Goal: Information Seeking & Learning: Learn about a topic

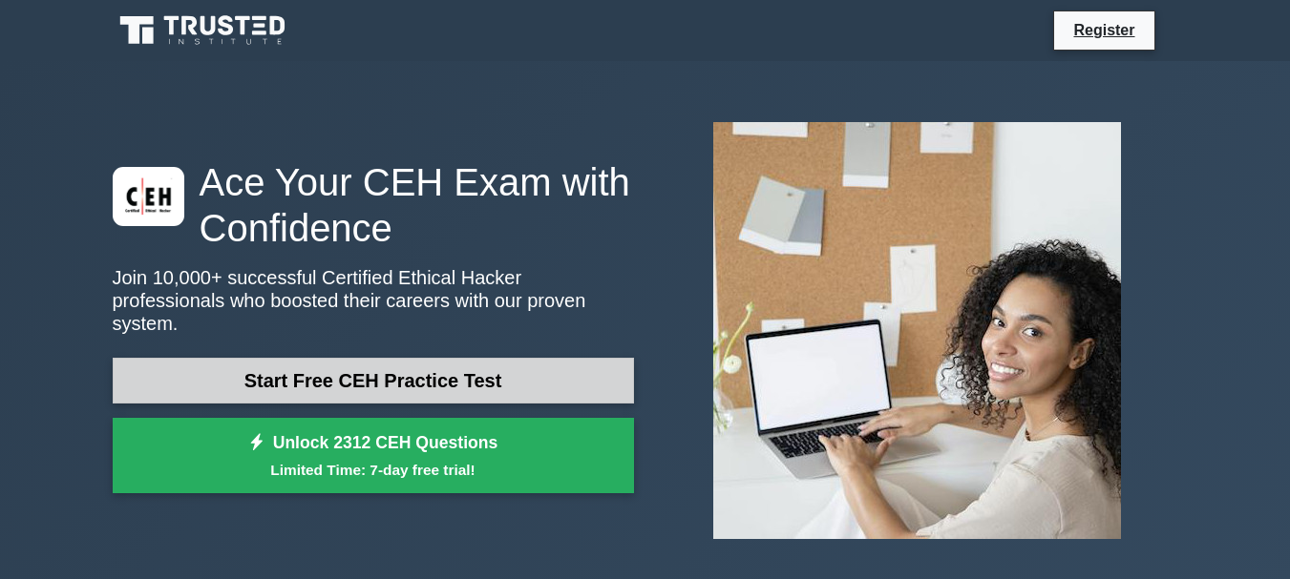
click at [303, 358] on link "Start Free CEH Practice Test" at bounding box center [373, 381] width 521 height 46
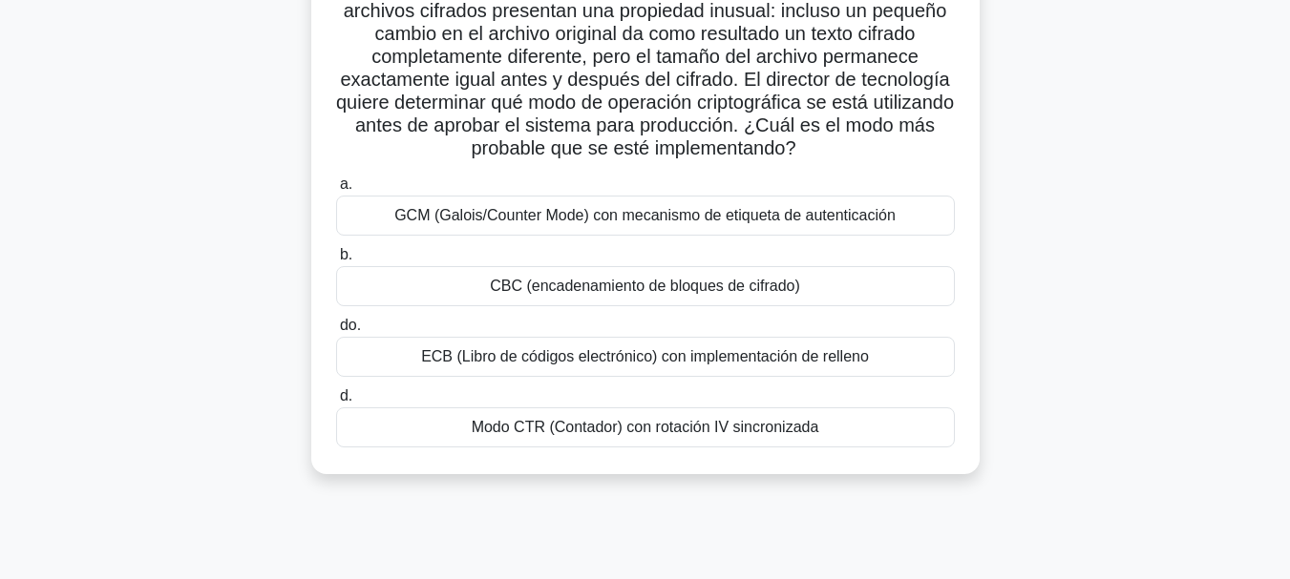
scroll to position [191, 0]
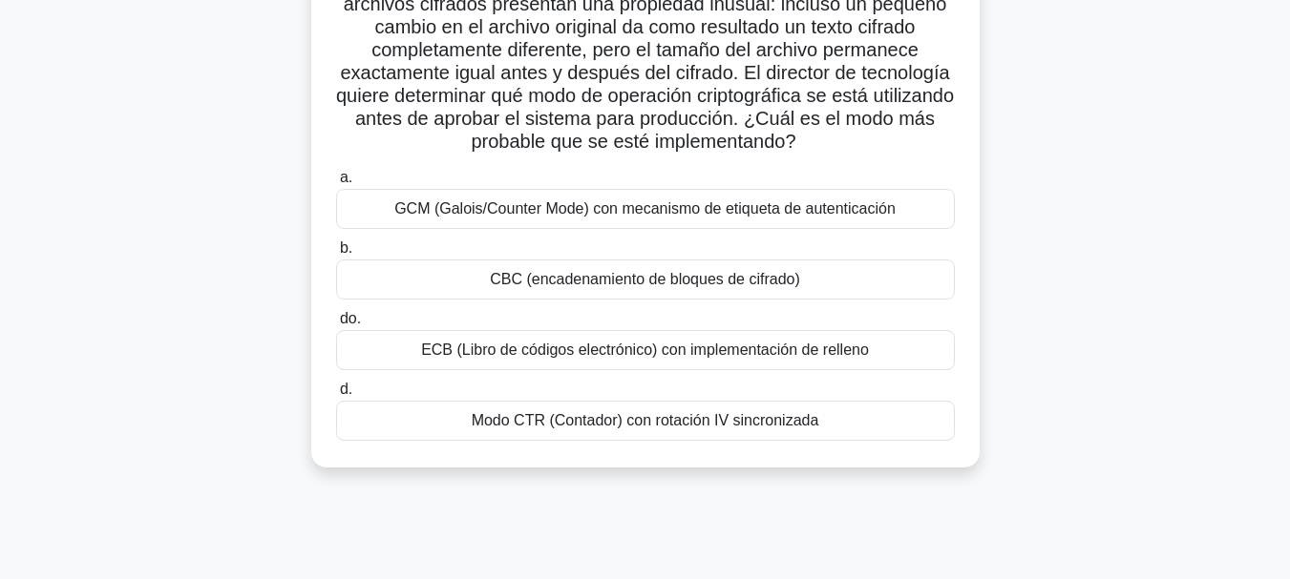
click at [505, 281] on font "CBC (encadenamiento de bloques de cifrado)" at bounding box center [645, 279] width 310 height 16
click at [336, 255] on input "b. CBC (encadenamiento de bloques de cifrado)" at bounding box center [336, 248] width 0 height 12
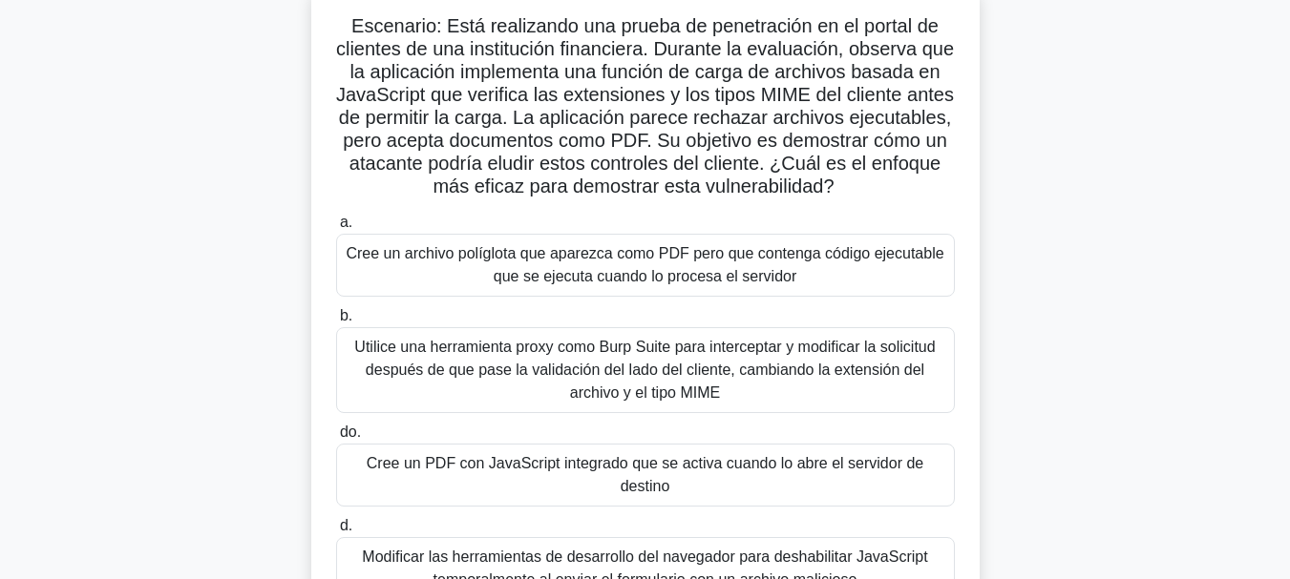
scroll to position [95, 0]
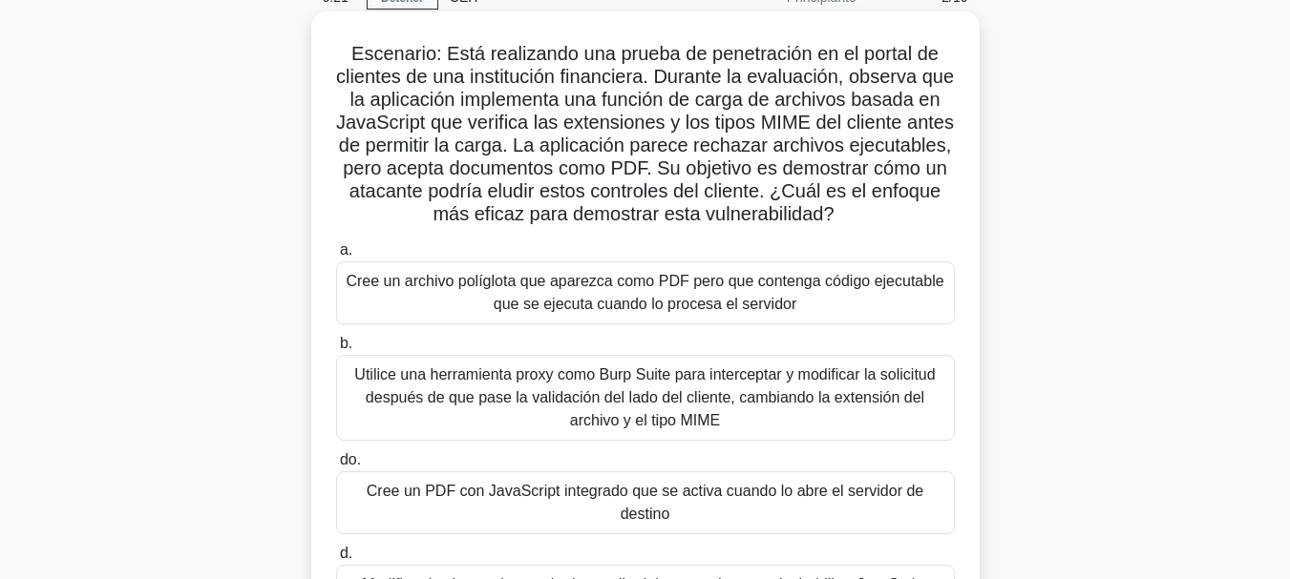
click at [580, 401] on font "Utilice una herramienta proxy como Burp Suite para interceptar y modificar la s…" at bounding box center [644, 398] width 580 height 62
click at [336, 350] on input "b. Utilice una herramienta proxy como Burp Suite para interceptar y modificar l…" at bounding box center [336, 344] width 0 height 12
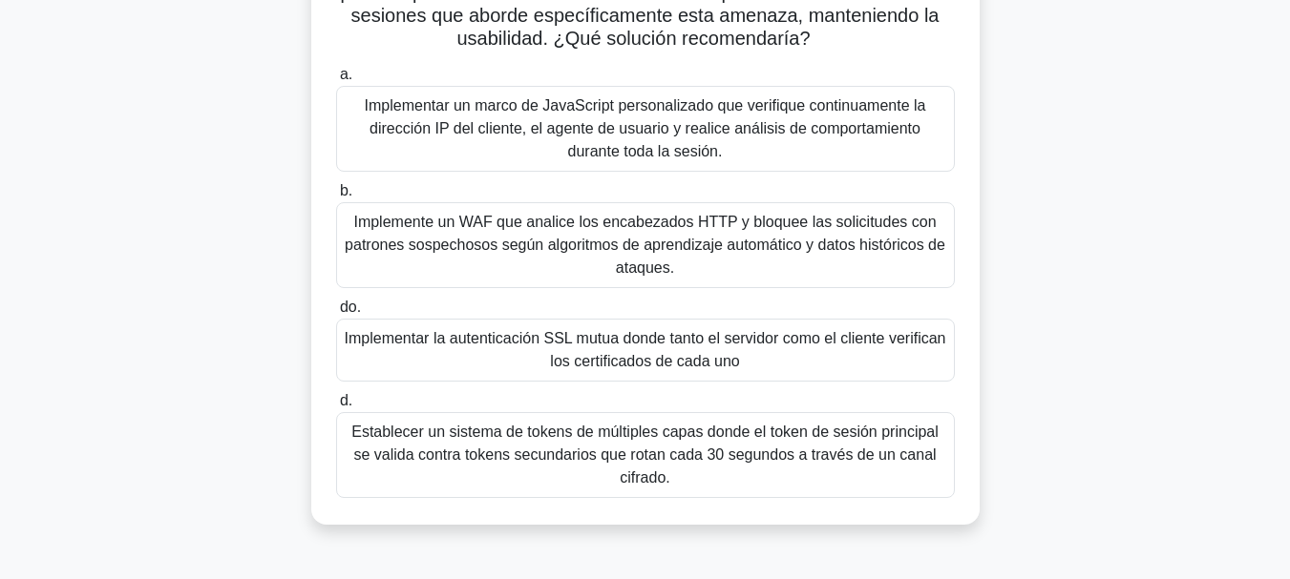
scroll to position [286, 0]
